Goal: Information Seeking & Learning: Learn about a topic

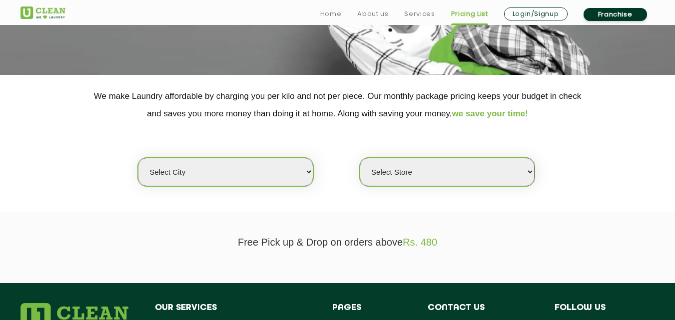
scroll to position [158, 0]
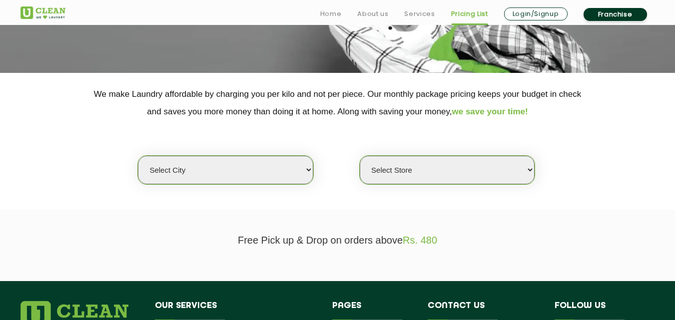
click at [307, 171] on select "Select city [GEOGRAPHIC_DATA] [GEOGRAPHIC_DATA] [GEOGRAPHIC_DATA] [GEOGRAPHIC_D…" at bounding box center [225, 170] width 175 height 28
select select "2"
click at [138, 156] on select "Select city [GEOGRAPHIC_DATA] [GEOGRAPHIC_DATA] [GEOGRAPHIC_DATA] [GEOGRAPHIC_D…" at bounding box center [225, 170] width 175 height 28
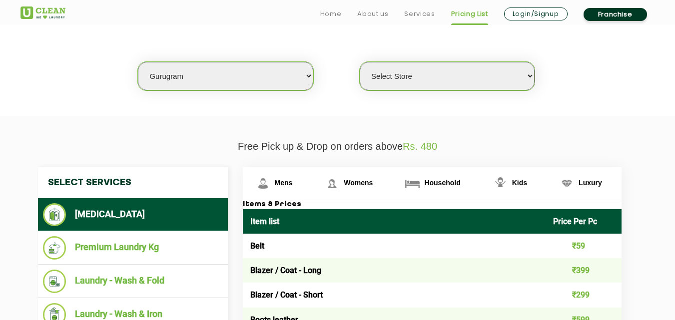
scroll to position [262, 0]
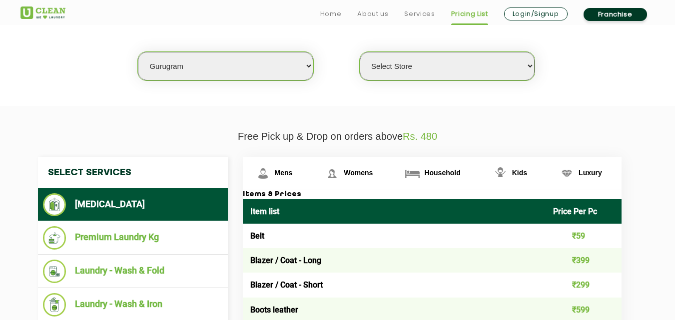
click at [530, 67] on select "Select Store [GEOGRAPHIC_DATA] Sector 66 [GEOGRAPHIC_DATA] Phase [GEOGRAPHIC_DA…" at bounding box center [447, 66] width 175 height 28
select select "359"
click at [360, 52] on select "Select Store [GEOGRAPHIC_DATA] Sector 66 [GEOGRAPHIC_DATA] Phase [GEOGRAPHIC_DA…" at bounding box center [447, 66] width 175 height 28
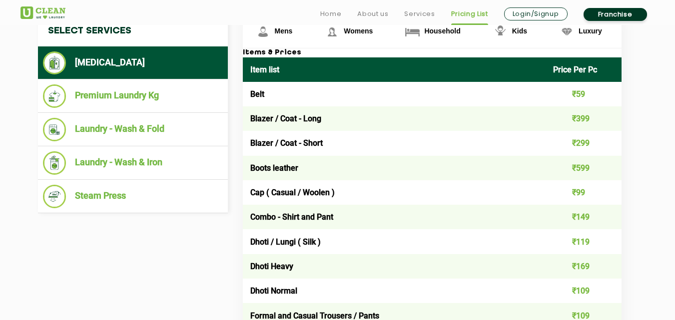
scroll to position [406, 0]
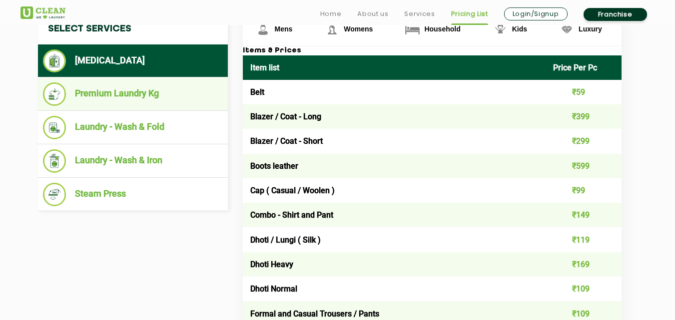
click at [108, 91] on li "Premium Laundry Kg" at bounding box center [133, 93] width 180 height 23
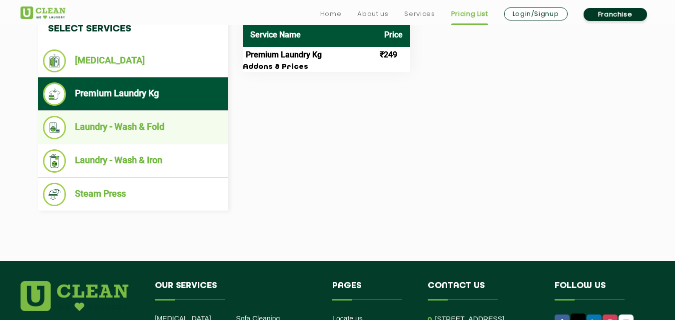
click at [158, 130] on li "Laundry - Wash & Fold" at bounding box center [133, 127] width 180 height 23
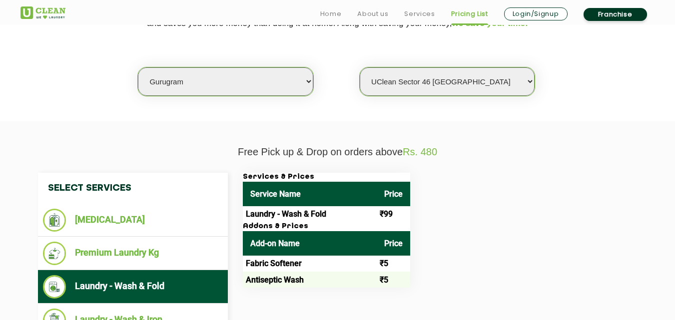
scroll to position [250, 0]
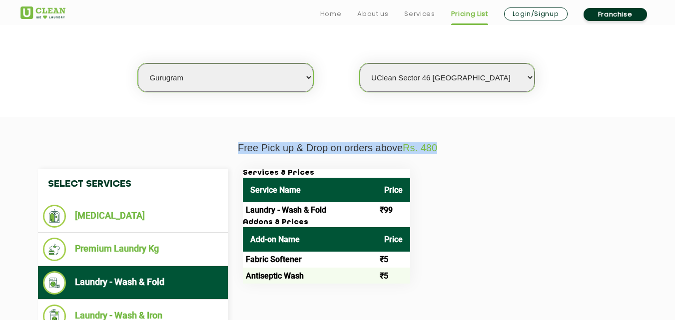
drag, startPoint x: 238, startPoint y: 148, endPoint x: 442, endPoint y: 150, distance: 203.9
click at [442, 150] on p "Free Pick up & Drop on orders above Rs. 480" at bounding box center [337, 147] width 635 height 11
copy p "Free Pick up & Drop on orders above Rs. 480"
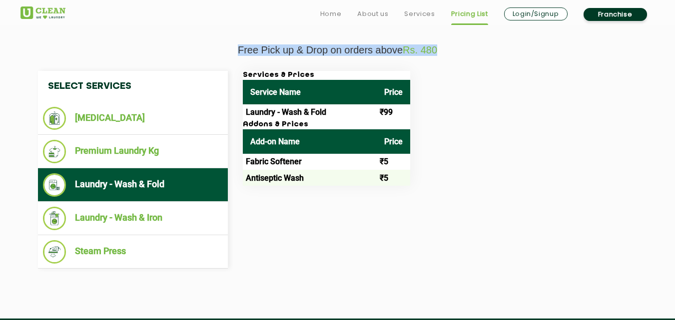
scroll to position [349, 0]
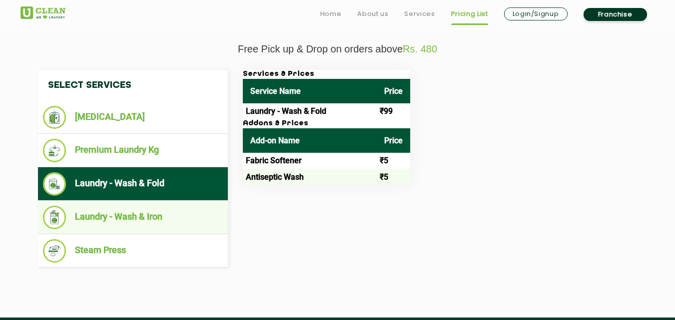
click at [148, 214] on li "Laundry - Wash & Iron" at bounding box center [133, 217] width 180 height 23
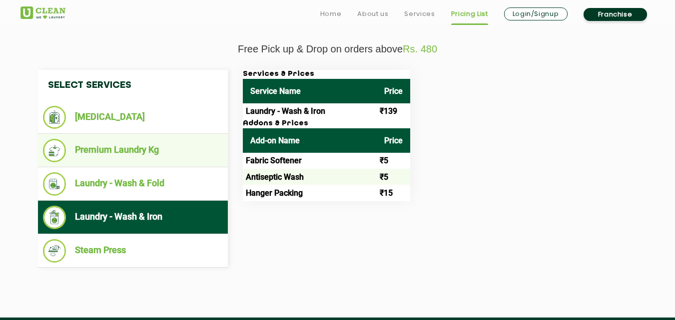
click at [119, 151] on li "Premium Laundry Kg" at bounding box center [133, 150] width 180 height 23
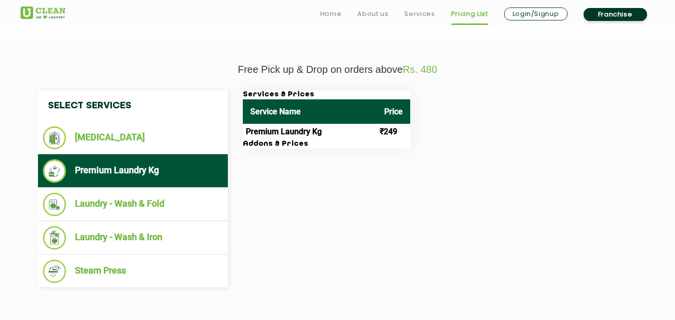
scroll to position [335, 0]
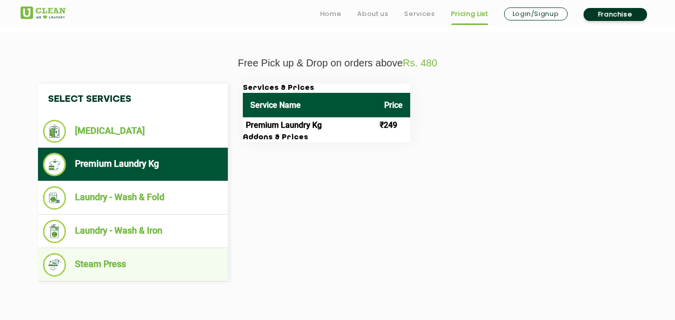
click at [105, 266] on li "Steam Press" at bounding box center [133, 264] width 180 height 23
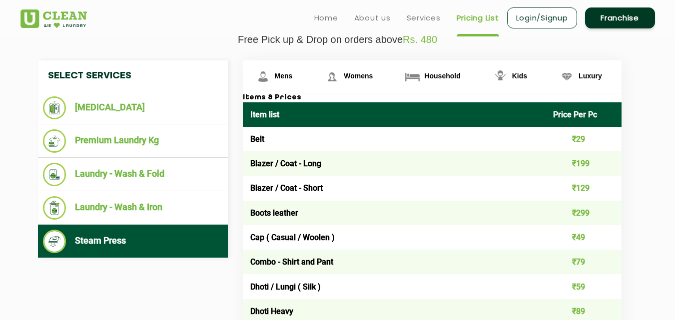
scroll to position [349, 0]
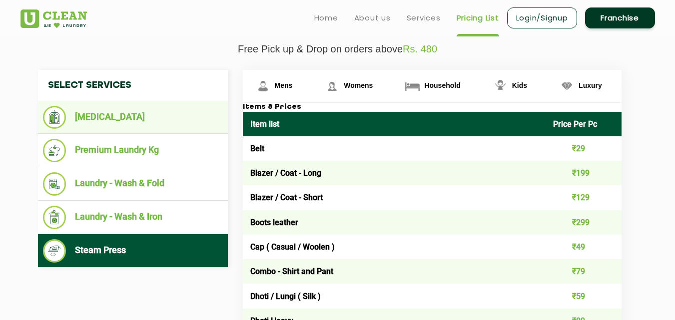
click at [102, 118] on li "[MEDICAL_DATA]" at bounding box center [133, 117] width 180 height 23
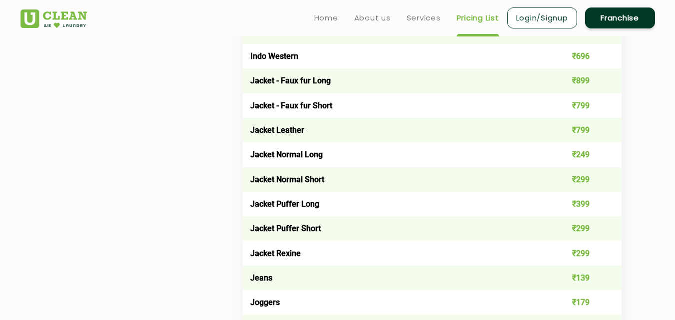
scroll to position [741, 0]
